Goal: Obtain resource: Obtain resource

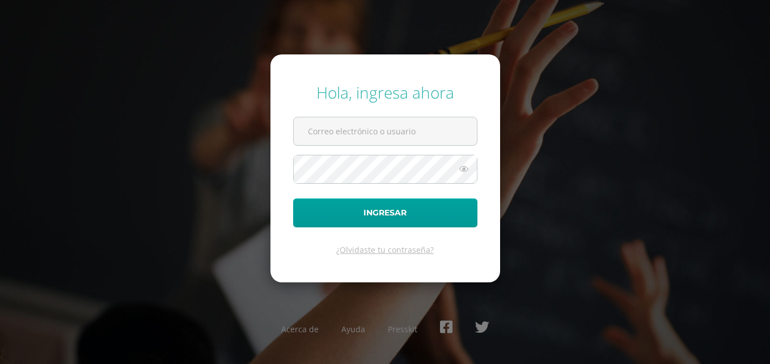
type input "e"
type input "[EMAIL_ADDRESS][DOMAIN_NAME]"
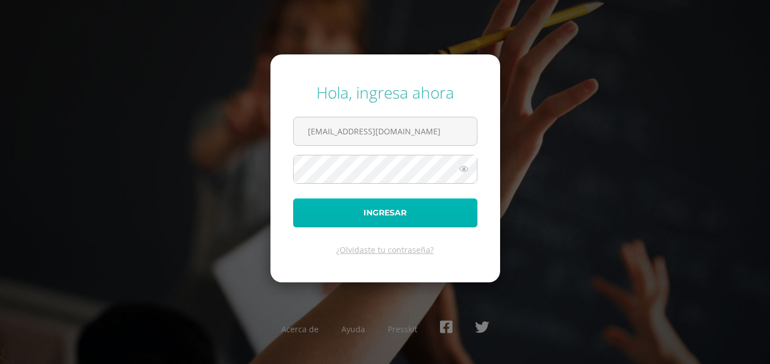
click at [356, 212] on button "Ingresar" at bounding box center [385, 212] width 184 height 29
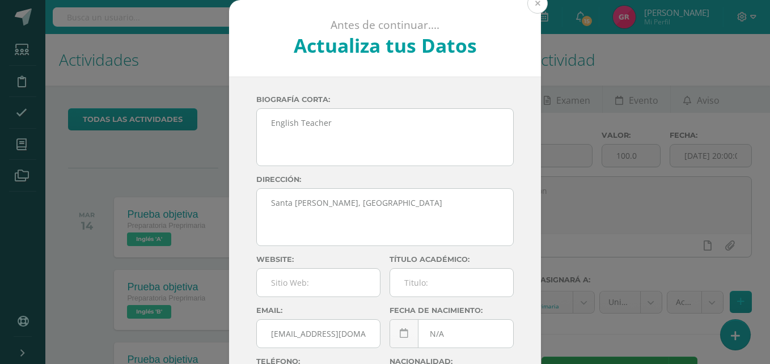
click at [531, 7] on button at bounding box center [537, 3] width 20 height 20
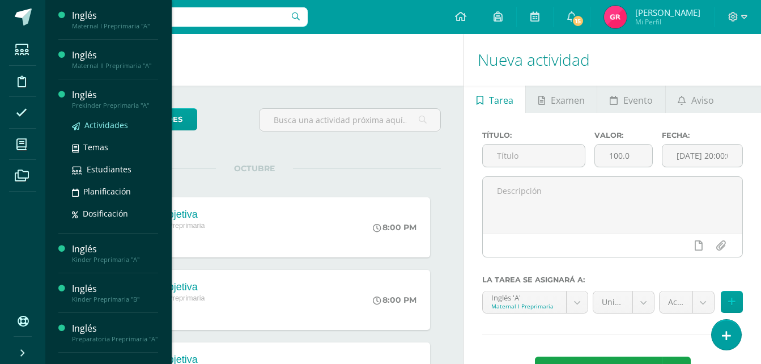
click at [83, 126] on link "Actividades" at bounding box center [115, 124] width 86 height 13
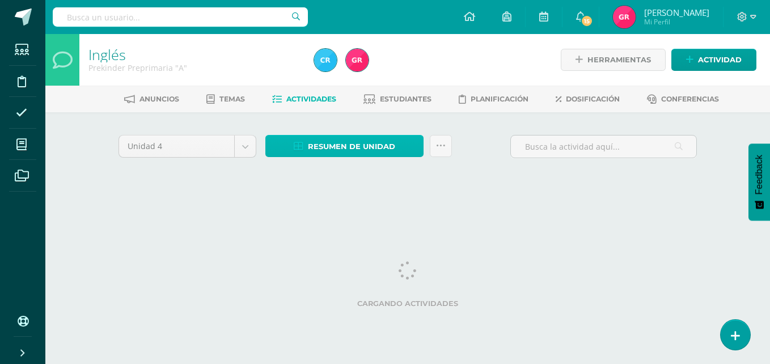
click at [323, 142] on span "Resumen de unidad" at bounding box center [351, 146] width 87 height 21
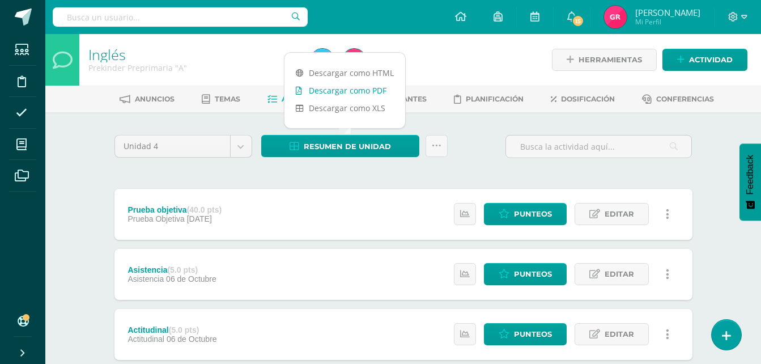
click at [358, 87] on link "Descargar como PDF" at bounding box center [345, 91] width 121 height 18
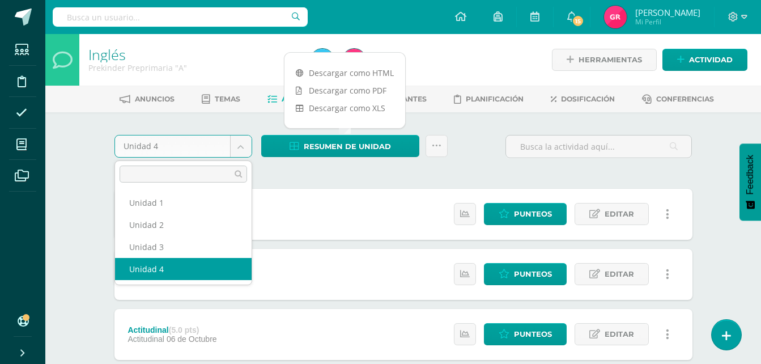
click at [243, 150] on body "Estudiantes Disciplina Asistencia Mis cursos Archivos Soporte Ayuda Reportar un…" at bounding box center [380, 368] width 761 height 736
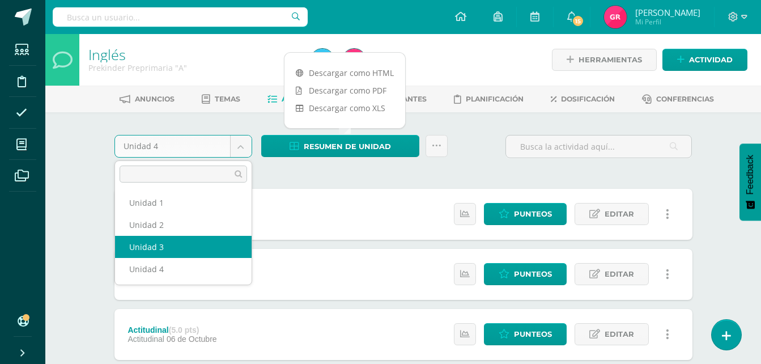
select select "Unidad 3"
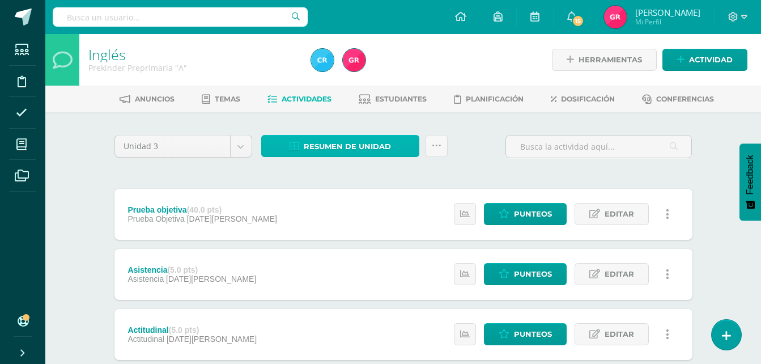
click at [340, 141] on span "Resumen de unidad" at bounding box center [347, 146] width 87 height 21
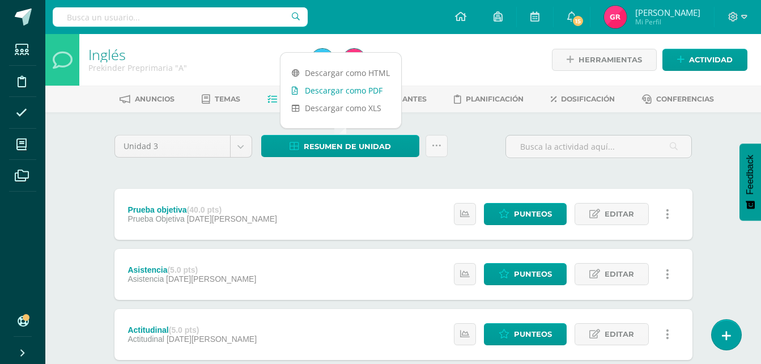
click at [368, 88] on link "Descargar como PDF" at bounding box center [341, 91] width 121 height 18
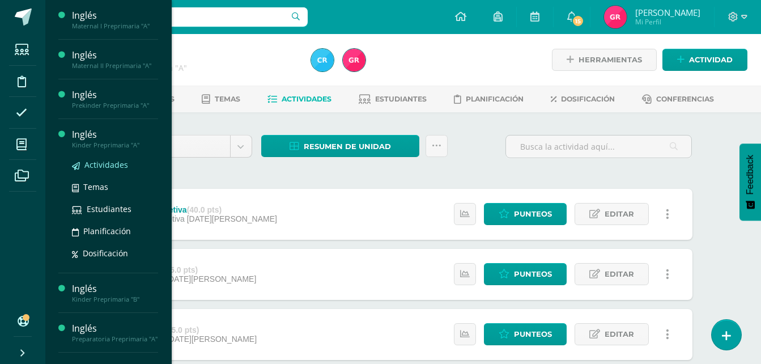
click at [84, 166] on span "Actividades" at bounding box center [106, 164] width 44 height 11
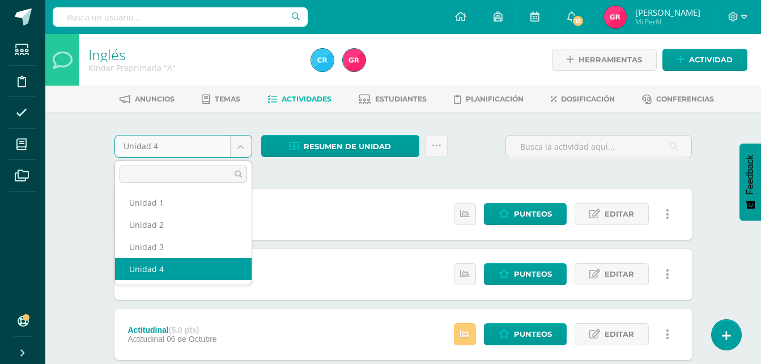
click at [241, 147] on body "Estudiantes Disciplina Asistencia Mis cursos Archivos Soporte Ayuda Reportar un…" at bounding box center [380, 368] width 761 height 736
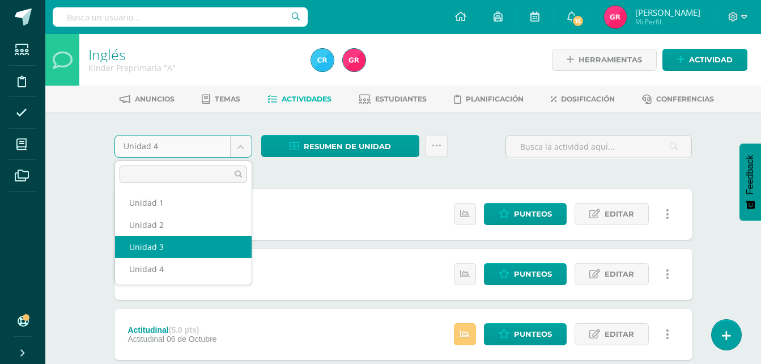
select select "Unidad 3"
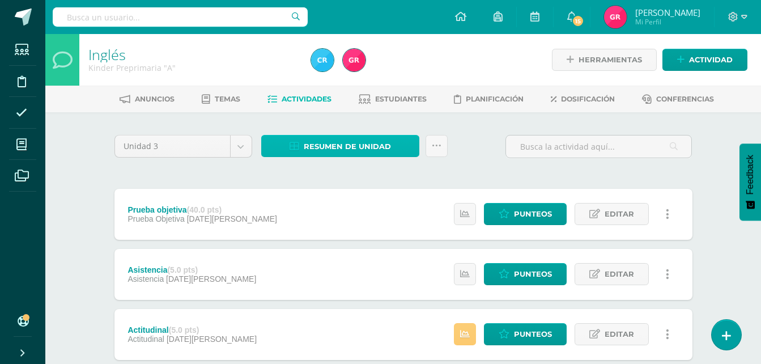
click at [333, 147] on span "Resumen de unidad" at bounding box center [347, 146] width 87 height 21
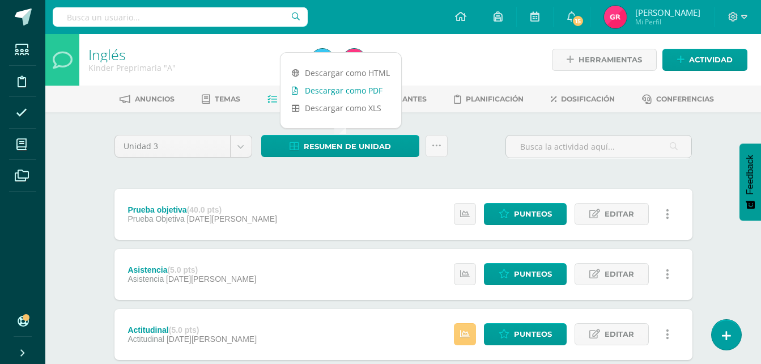
click at [369, 87] on link "Descargar como PDF" at bounding box center [341, 91] width 121 height 18
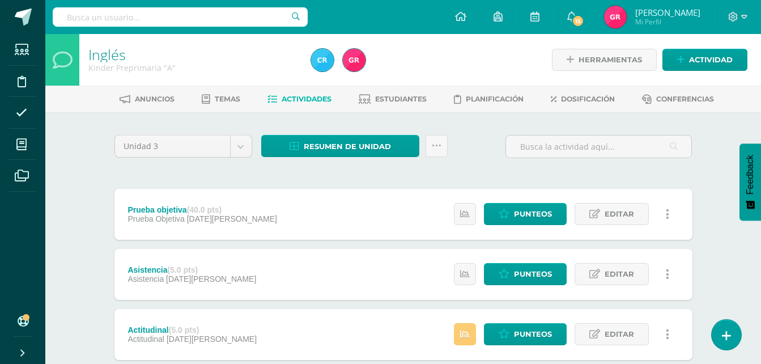
click at [259, 74] on div "Inglés Kinder Preprimaria "A"" at bounding box center [192, 60] width 227 height 52
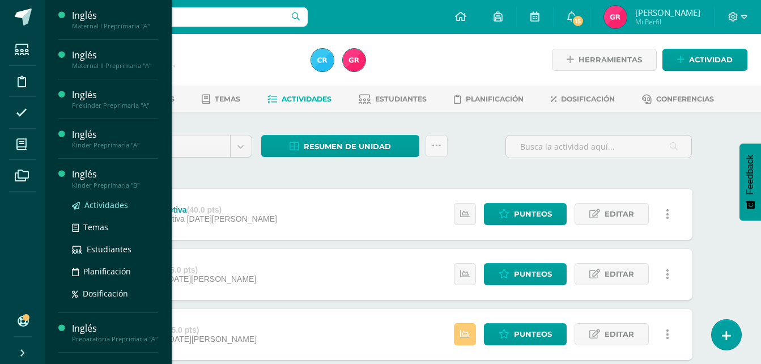
click at [116, 208] on span "Actividades" at bounding box center [106, 205] width 44 height 11
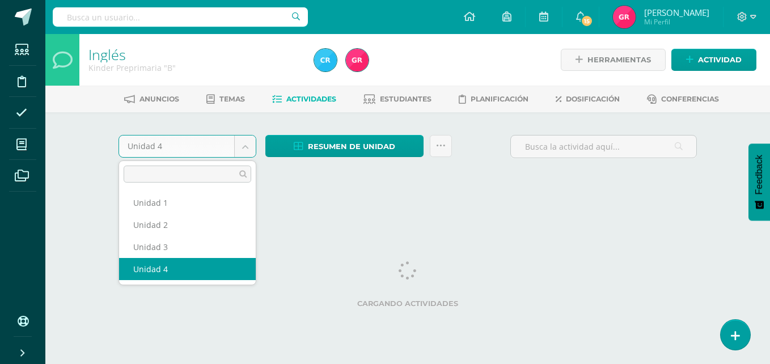
click at [247, 146] on body "Estudiantes Disciplina Asistencia Mis cursos Archivos Soporte Ayuda Reportar un…" at bounding box center [385, 105] width 770 height 211
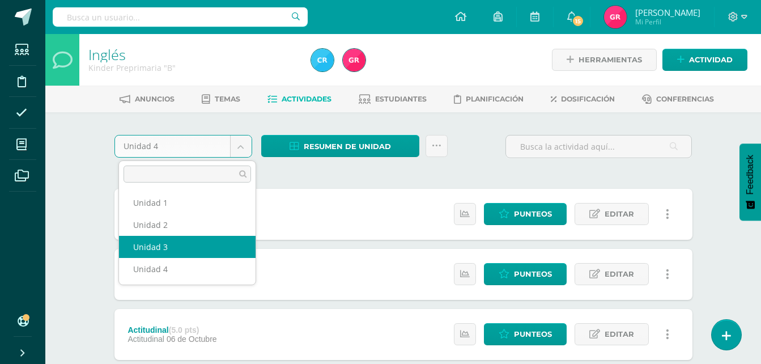
select select "Unidad 3"
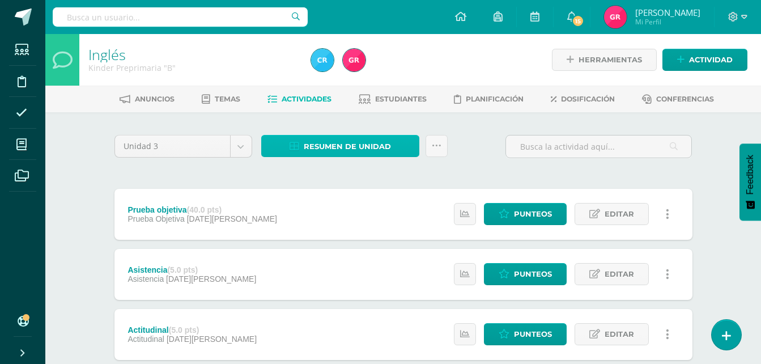
click at [325, 145] on span "Resumen de unidad" at bounding box center [347, 146] width 87 height 21
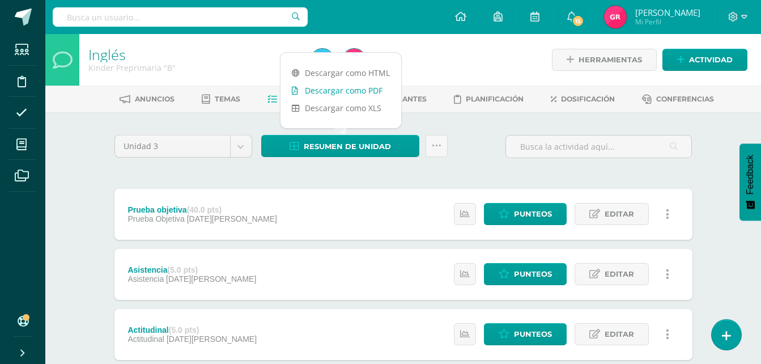
click at [332, 87] on link "Descargar como PDF" at bounding box center [341, 91] width 121 height 18
click at [332, 90] on link "Descargar como PDF" at bounding box center [341, 91] width 121 height 18
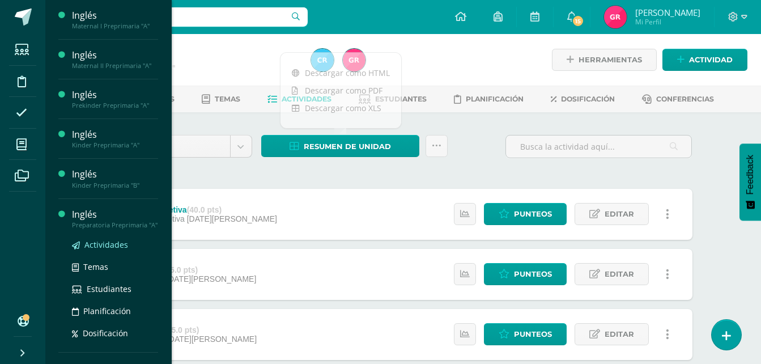
click at [103, 250] on span "Actividades" at bounding box center [106, 244] width 44 height 11
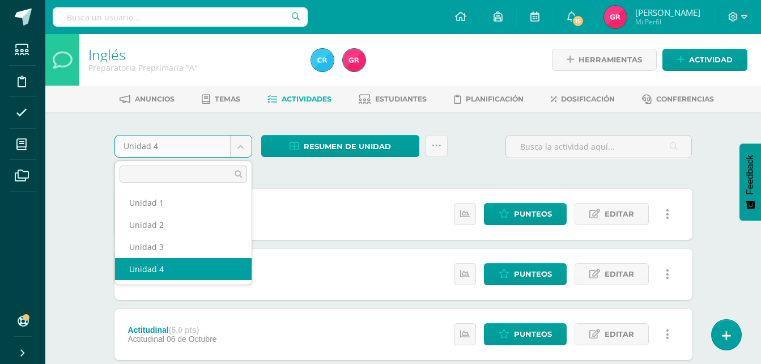
click at [239, 152] on body "Estudiantes Disciplina Asistencia Mis cursos Archivos Soporte Ayuda Reportar un…" at bounding box center [380, 368] width 761 height 736
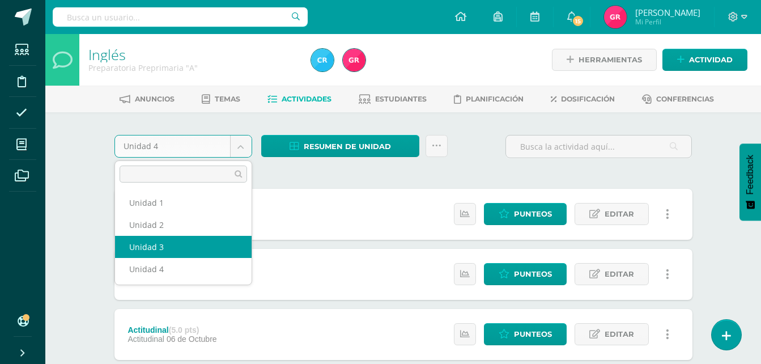
select select "Unidad 3"
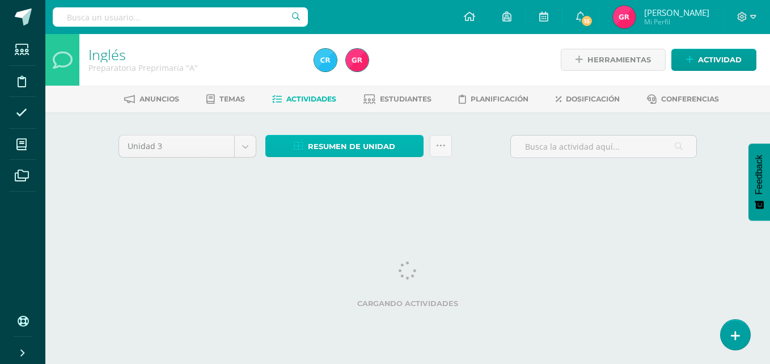
click at [315, 141] on span "Resumen de unidad" at bounding box center [351, 146] width 87 height 21
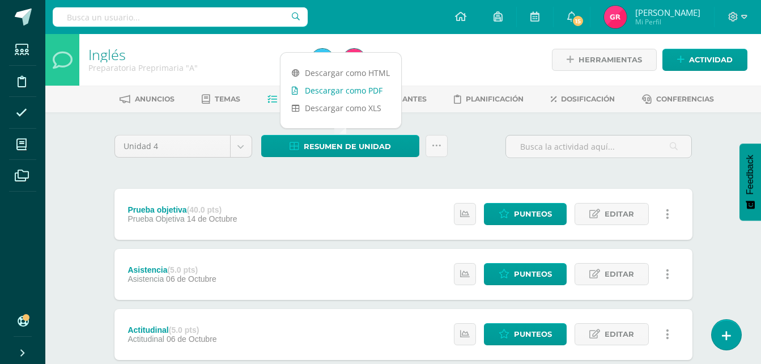
click at [346, 90] on link "Descargar como PDF" at bounding box center [341, 91] width 121 height 18
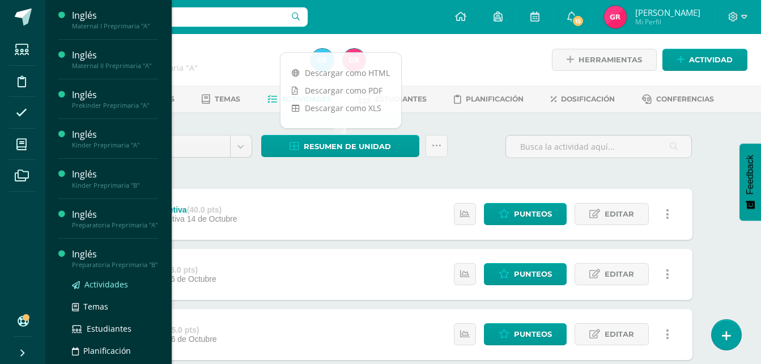
click at [120, 290] on span "Actividades" at bounding box center [106, 284] width 44 height 11
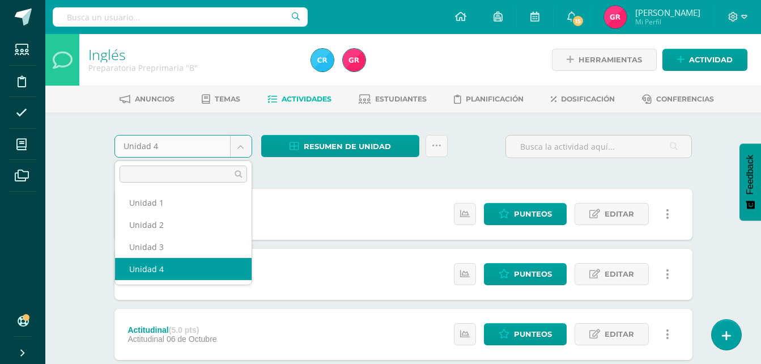
click at [249, 145] on body "Estudiantes Disciplina Asistencia Mis cursos Archivos Soporte Ayuda Reportar un…" at bounding box center [380, 368] width 761 height 736
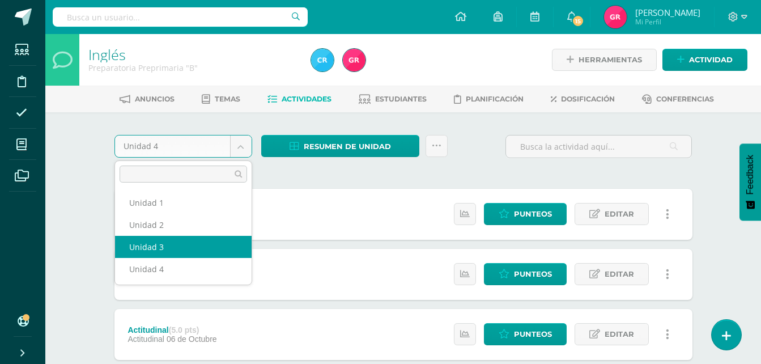
select select "Unidad 3"
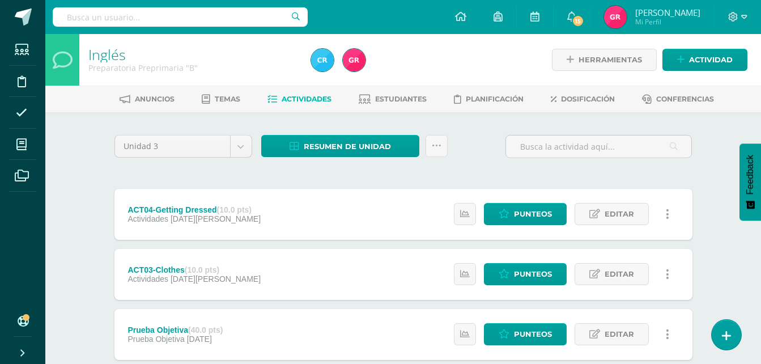
click at [300, 94] on link "Actividades" at bounding box center [300, 99] width 64 height 18
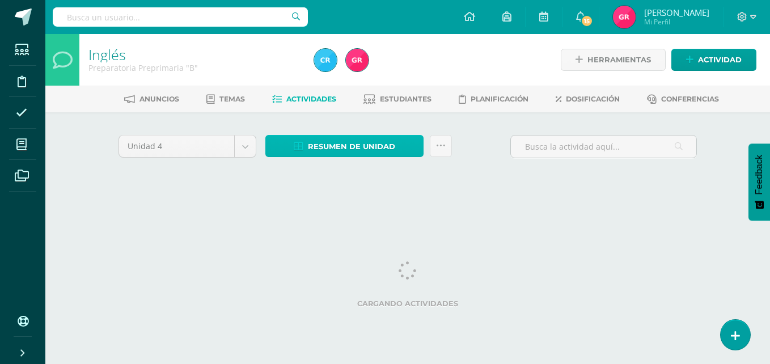
click at [346, 146] on span "Resumen de unidad" at bounding box center [351, 146] width 87 height 21
click at [250, 146] on body "Estudiantes Disciplina Asistencia Mis cursos Archivos Soporte Ayuda Reportar un…" at bounding box center [385, 105] width 770 height 211
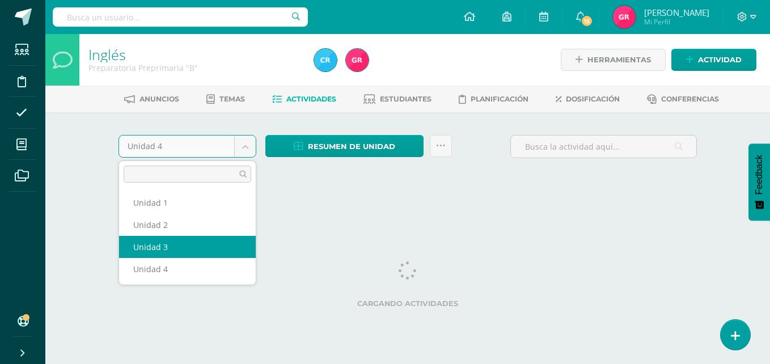
select select "Unidad 3"
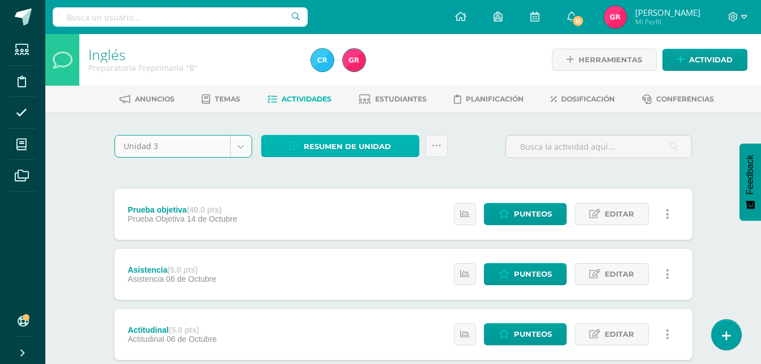
click at [340, 144] on span "Resumen de unidad" at bounding box center [347, 146] width 87 height 21
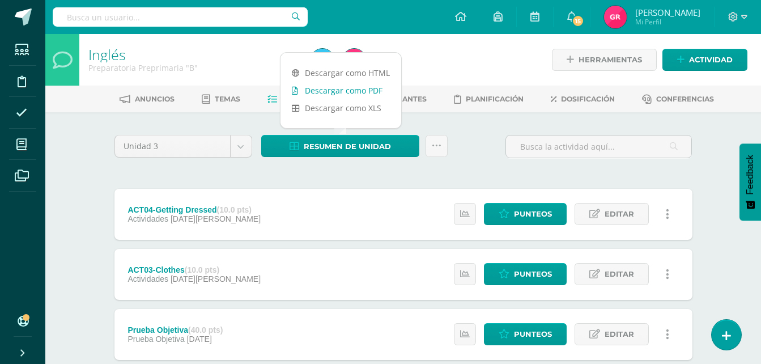
click at [349, 92] on link "Descargar como PDF" at bounding box center [341, 91] width 121 height 18
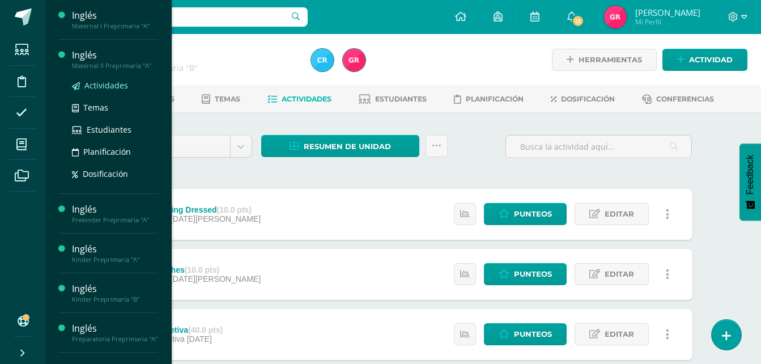
click at [101, 87] on span "Actividades" at bounding box center [106, 85] width 44 height 11
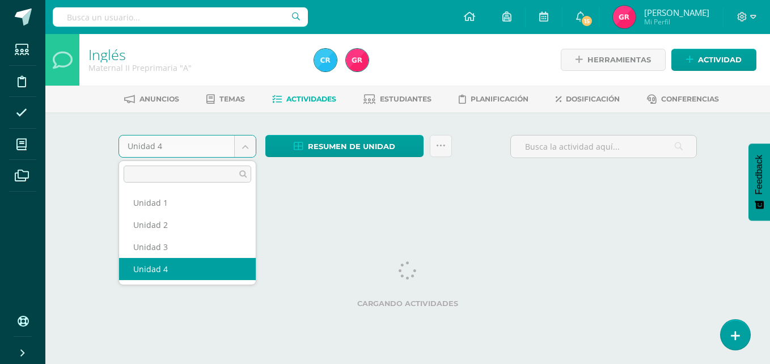
click at [245, 148] on body "Estudiantes Disciplina Asistencia Mis cursos Archivos Soporte Ayuda Reportar un…" at bounding box center [385, 105] width 770 height 211
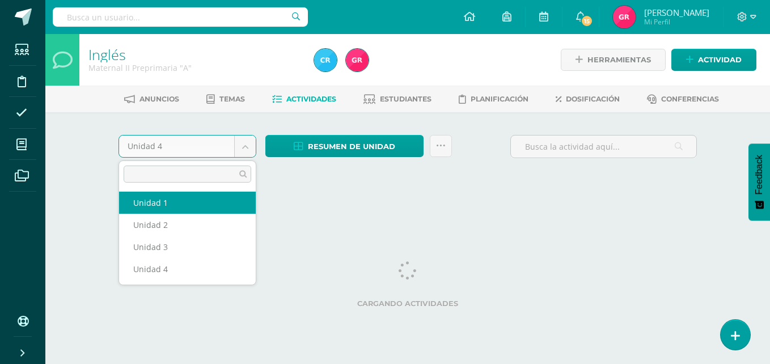
select select "Unidad 1"
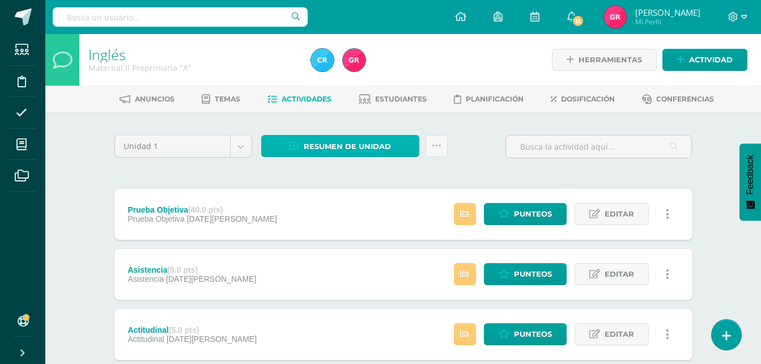
click at [339, 148] on span "Resumen de unidad" at bounding box center [347, 146] width 87 height 21
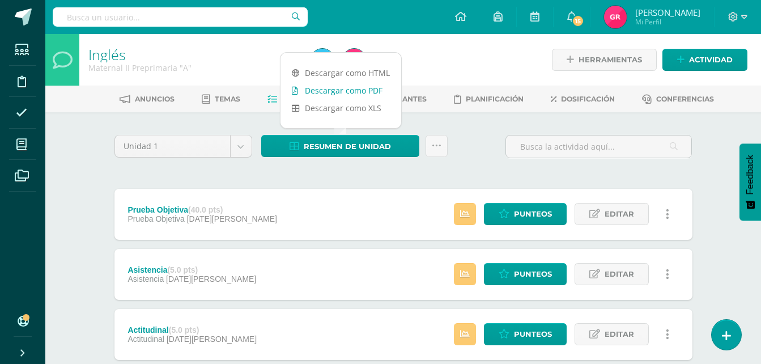
click at [355, 86] on link "Descargar como PDF" at bounding box center [341, 91] width 121 height 18
